Goal: Task Accomplishment & Management: Use online tool/utility

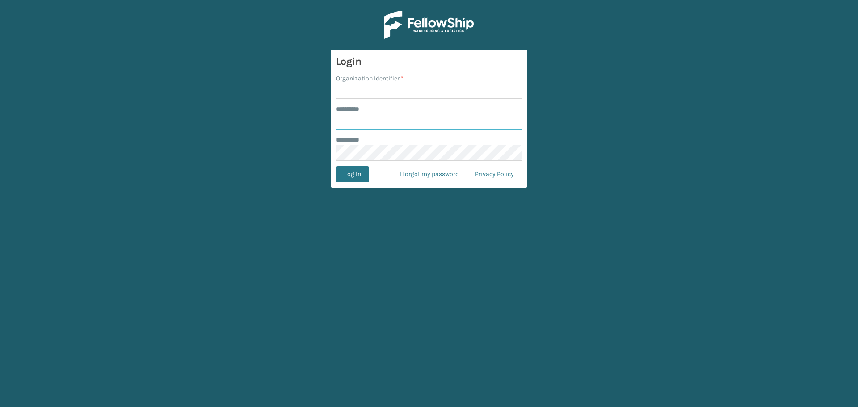
type input "**********"
click at [411, 95] on input "Organization Identifier *" at bounding box center [429, 91] width 186 height 16
type input "Haslet"
click at [336, 166] on button "Log In" at bounding box center [352, 174] width 33 height 16
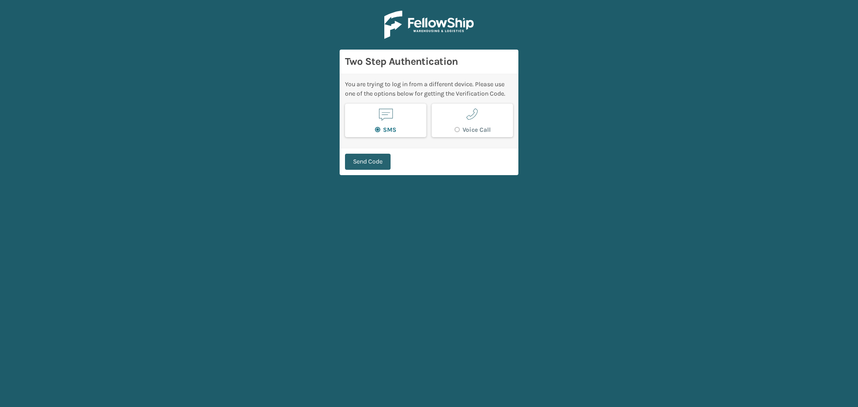
click at [376, 168] on button "Send Code" at bounding box center [368, 162] width 46 height 16
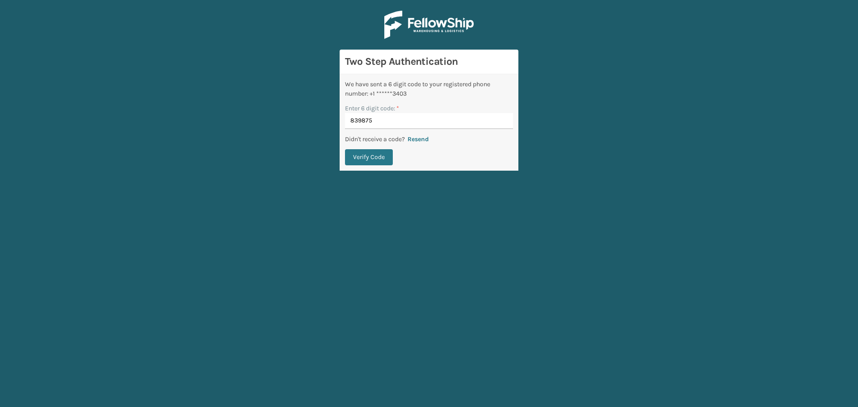
type input "839875"
click at [345, 149] on button "Verify Code" at bounding box center [369, 157] width 48 height 16
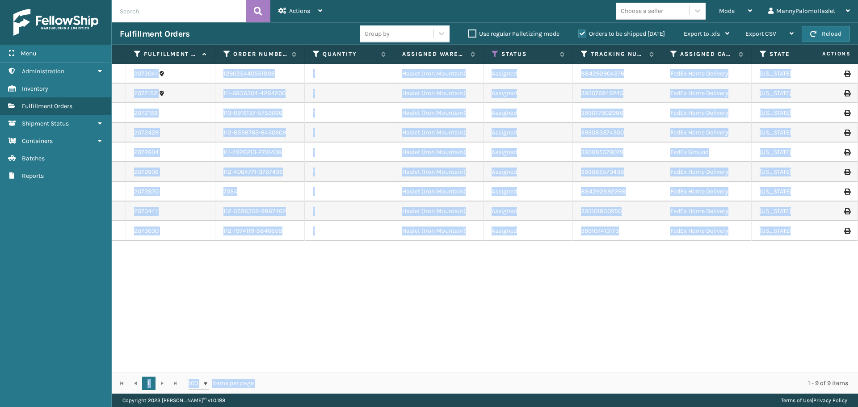
drag, startPoint x: 570, startPoint y: 367, endPoint x: 668, endPoint y: 383, distance: 100.0
click at [668, 383] on div "Fulfillment Order Id Order Number Quantity Assigned Warehouse Status Tracking N…" at bounding box center [485, 219] width 746 height 349
click at [688, 374] on div "1 1 100 items per page 1 - 9 of 9 items" at bounding box center [485, 383] width 746 height 21
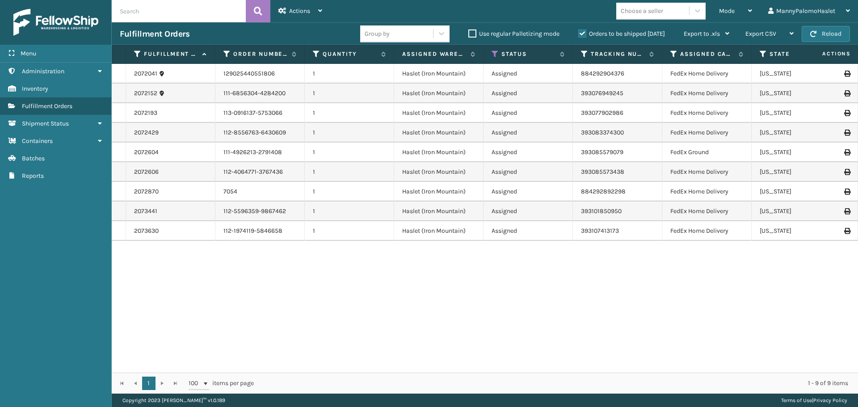
click at [701, 364] on div "2072041 129025440551806 1 Haslet (Iron Mountain) Assigned 884292904376 FedEx Ho…" at bounding box center [485, 218] width 746 height 309
